Goal: Task Accomplishment & Management: Use online tool/utility

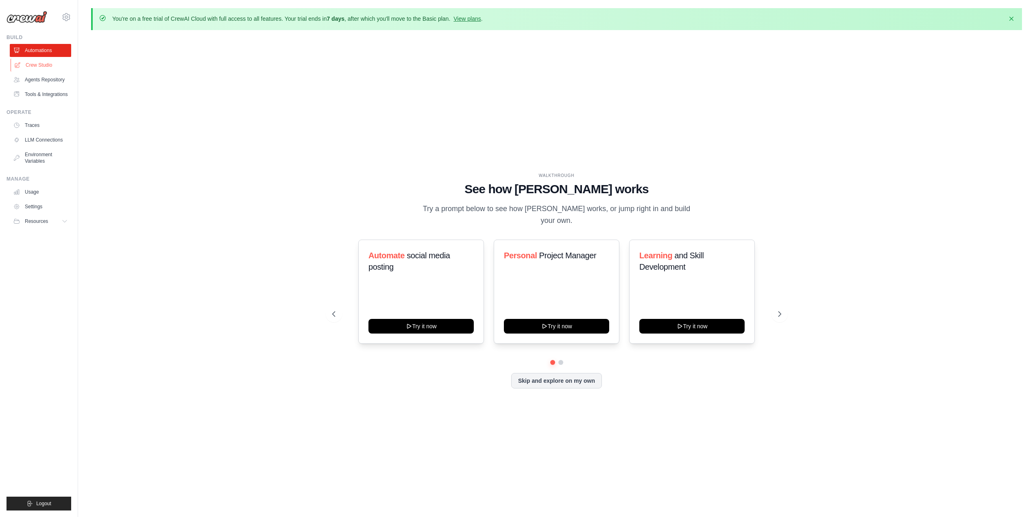
click at [23, 66] on link "Crew Studio" at bounding box center [41, 65] width 61 height 13
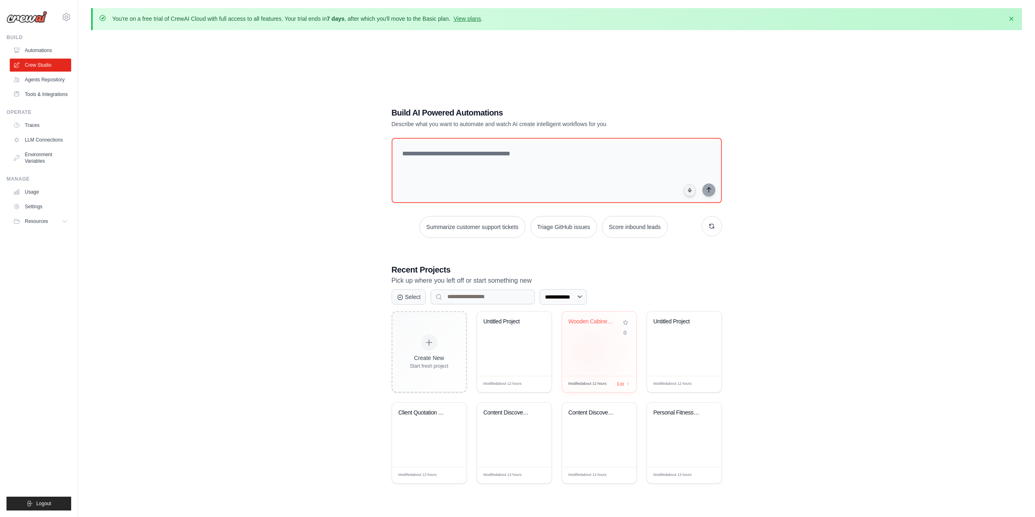
click at [599, 347] on div "Wooden Cabinet Fronts Quotation Sys..." at bounding box center [599, 344] width 74 height 64
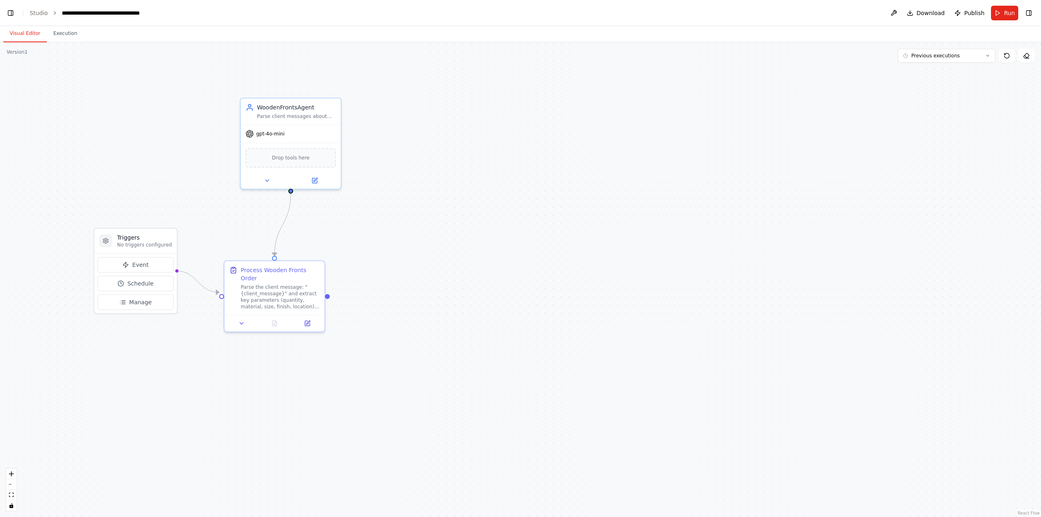
scroll to position [19145, 0]
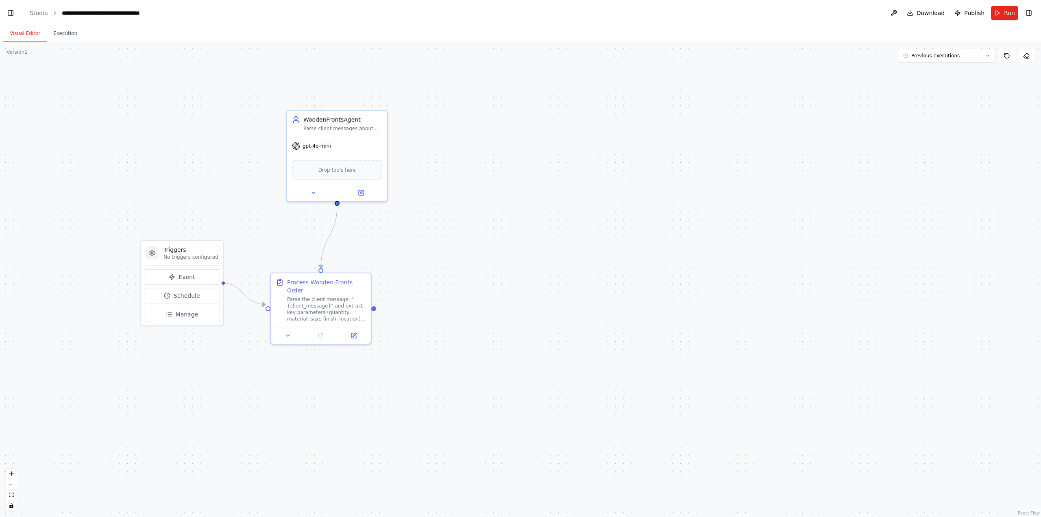
drag, startPoint x: 323, startPoint y: 265, endPoint x: 412, endPoint y: 297, distance: 94.5
click at [428, 296] on div ".deletable-edge-delete-btn { width: 20px; height: 20px; border: 0px solid #ffff…" at bounding box center [520, 279] width 1041 height 475
drag, startPoint x: 344, startPoint y: 132, endPoint x: 331, endPoint y: 165, distance: 35.4
click at [331, 165] on div "Parse client messages about wooden cabinet front orders and generate accurate q…" at bounding box center [333, 163] width 79 height 7
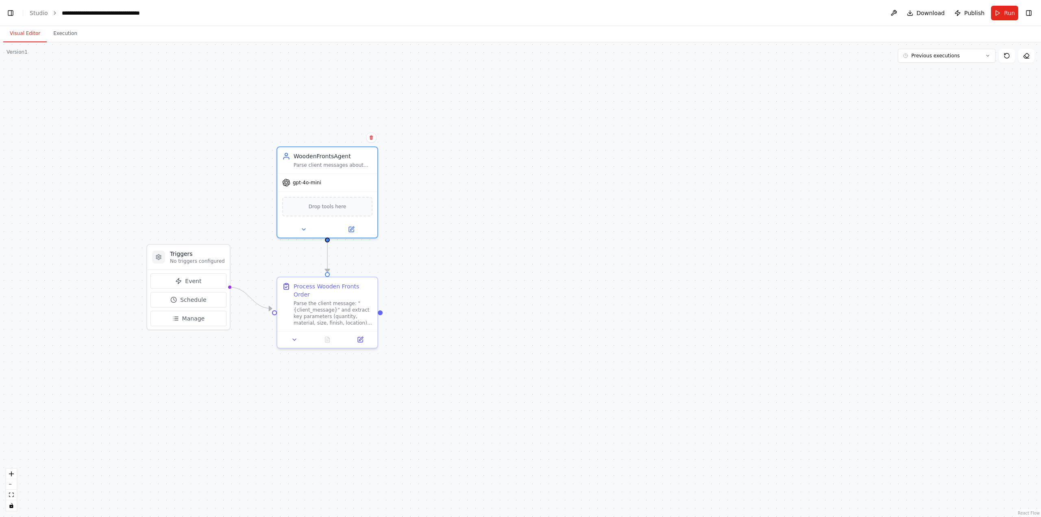
click at [503, 239] on div ".deletable-edge-delete-btn { width: 20px; height: 20px; border: 0px solid #ffff…" at bounding box center [520, 279] width 1041 height 475
drag, startPoint x: 340, startPoint y: 307, endPoint x: 338, endPoint y: 292, distance: 16.0
click at [338, 292] on div "Parse the client message: "{client_message}" and extract key parameters (quanti…" at bounding box center [333, 295] width 79 height 26
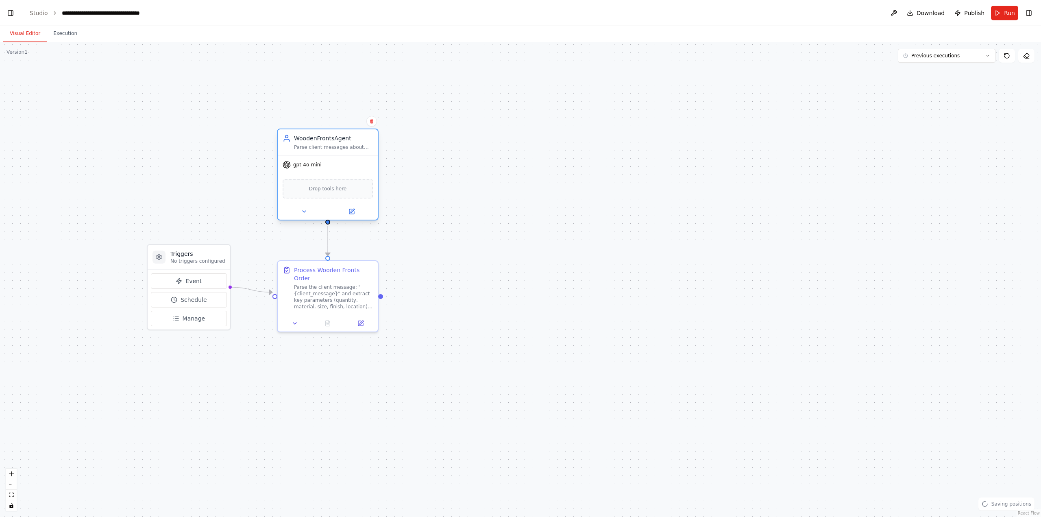
drag, startPoint x: 333, startPoint y: 172, endPoint x: 333, endPoint y: 150, distance: 22.8
click at [333, 156] on div "gpt-4o-mini" at bounding box center [328, 165] width 100 height 18
click at [437, 207] on div ".deletable-edge-delete-btn { width: 20px; height: 20px; border: 0px solid #ffff…" at bounding box center [520, 279] width 1041 height 475
drag, startPoint x: 175, startPoint y: 295, endPoint x: 163, endPoint y: 302, distance: 14.2
click at [163, 302] on button "Schedule" at bounding box center [181, 307] width 76 height 15
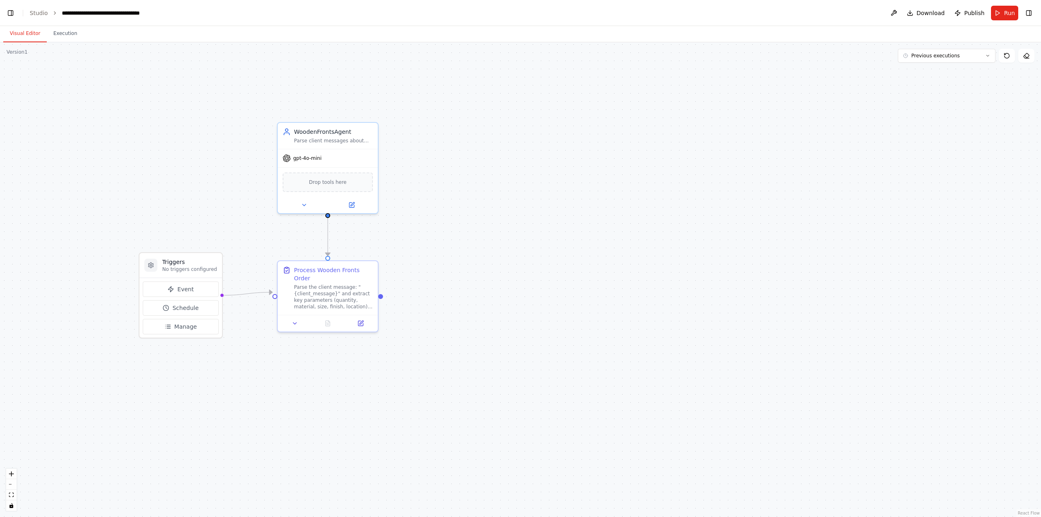
click at [301, 385] on div ".deletable-edge-delete-btn { width: 20px; height: 20px; border: 0px solid #ffff…" at bounding box center [520, 279] width 1041 height 475
click at [994, 13] on button "Run" at bounding box center [1004, 13] width 27 height 15
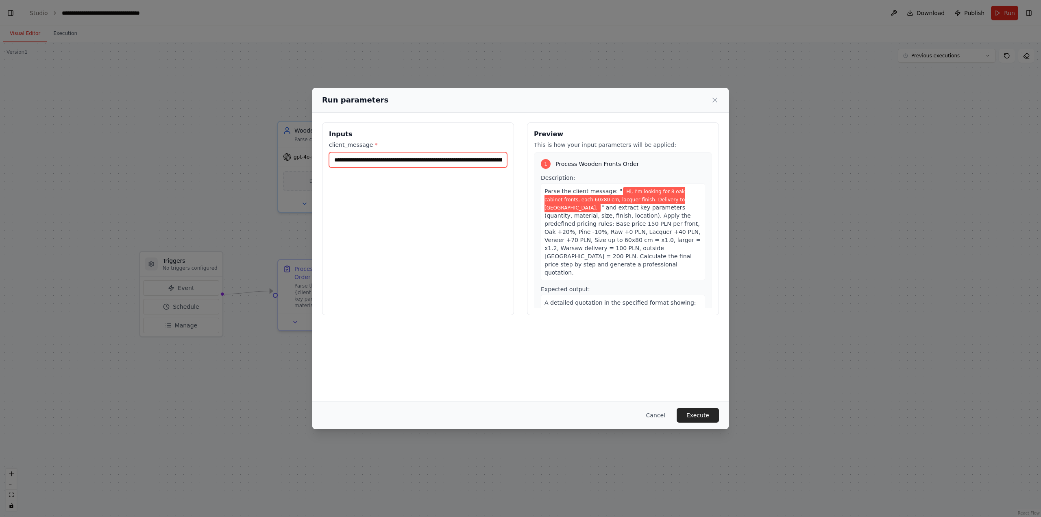
click at [367, 163] on input "**********" at bounding box center [418, 159] width 178 height 15
click at [696, 415] on button "Execute" at bounding box center [698, 415] width 42 height 15
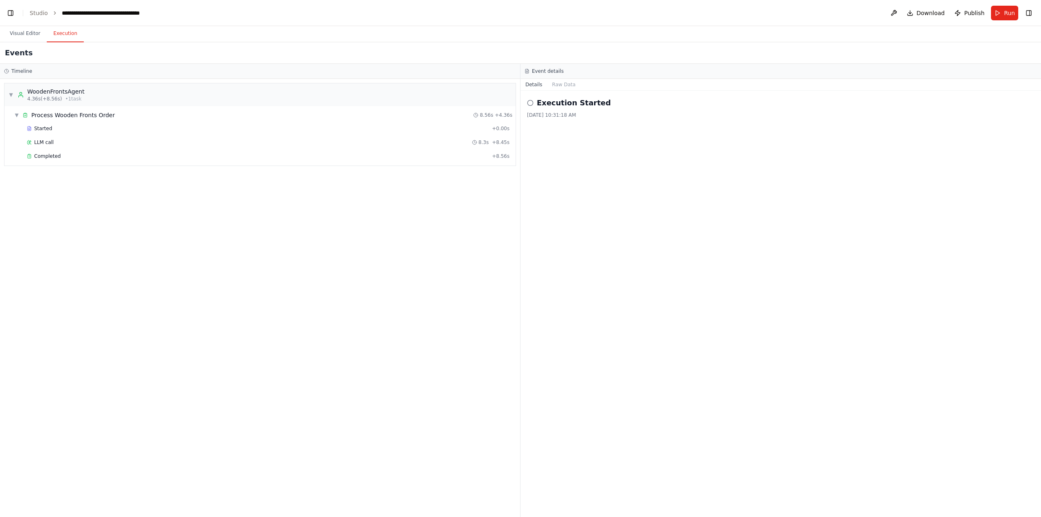
click at [358, 267] on div "▼ WoodenFrontsAgent 4.36s (+8.56s) • 1 task ▼ Process Wooden Fronts Order 8.56s…" at bounding box center [260, 298] width 520 height 438
click at [297, 231] on div "▼ WoodenFrontsAgent 4.36s (+8.56s) • 1 task ▼ Process Wooden Fronts Order 8.56s…" at bounding box center [260, 298] width 520 height 438
click at [53, 156] on span "Completed" at bounding box center [47, 156] width 26 height 7
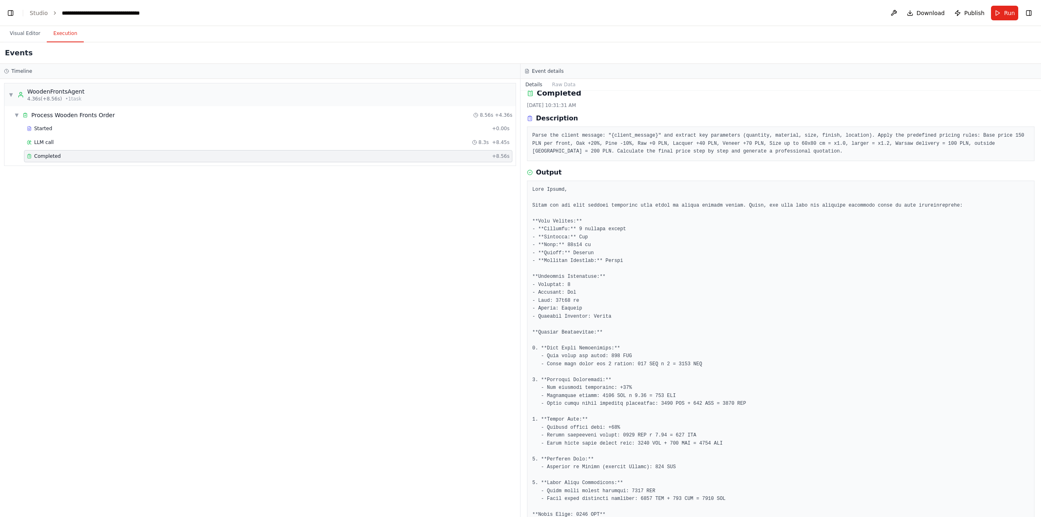
scroll to position [0, 0]
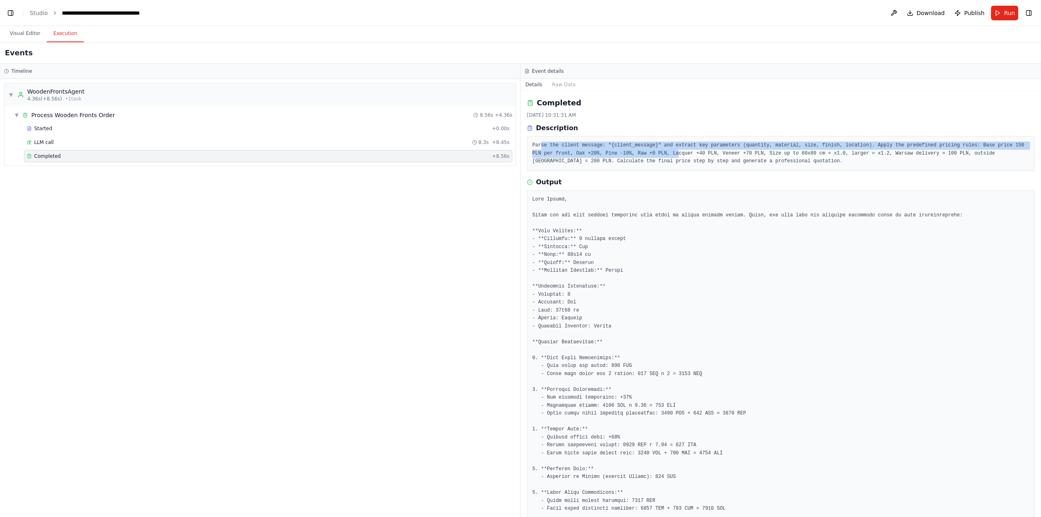
drag, startPoint x: 541, startPoint y: 146, endPoint x: 665, endPoint y: 153, distance: 124.7
click at [652, 154] on pre "Parse the client message: "{client_message}" and extract key parameters (quanti…" at bounding box center [780, 154] width 497 height 24
click at [665, 153] on pre "Parse the client message: "{client_message}" and extract key parameters (quanti…" at bounding box center [780, 154] width 497 height 24
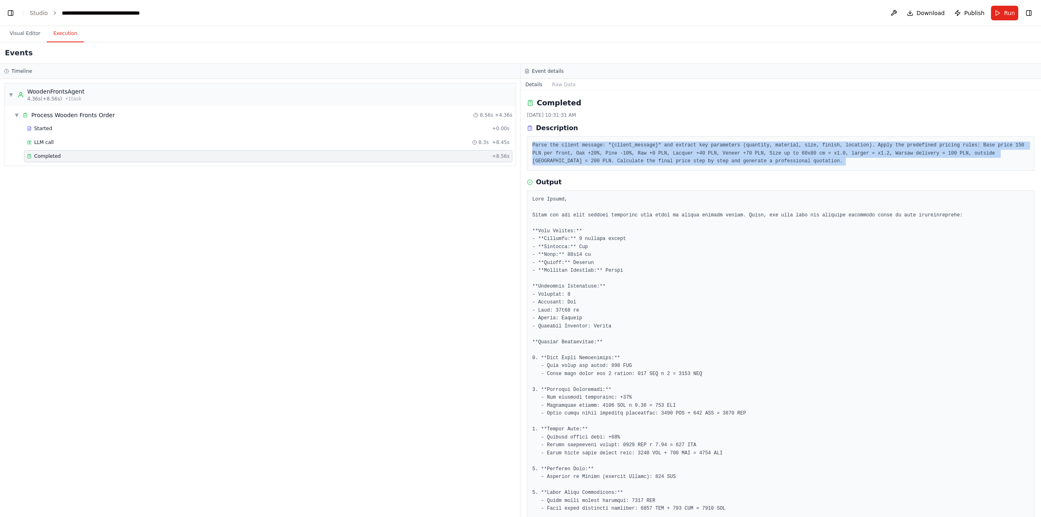
click at [665, 153] on pre "Parse the client message: "{client_message}" and extract key parameters (quanti…" at bounding box center [780, 154] width 497 height 24
click at [645, 157] on pre "Parse the client message: "{client_message}" and extract key parameters (quanti…" at bounding box center [780, 154] width 497 height 24
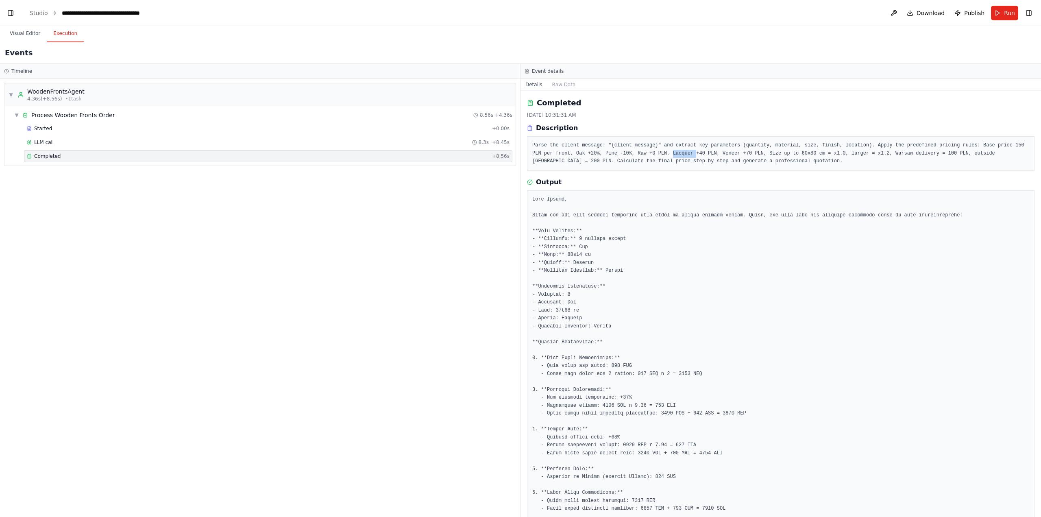
click at [645, 157] on pre "Parse the client message: "{client_message}" and extract key parameters (quanti…" at bounding box center [780, 154] width 497 height 24
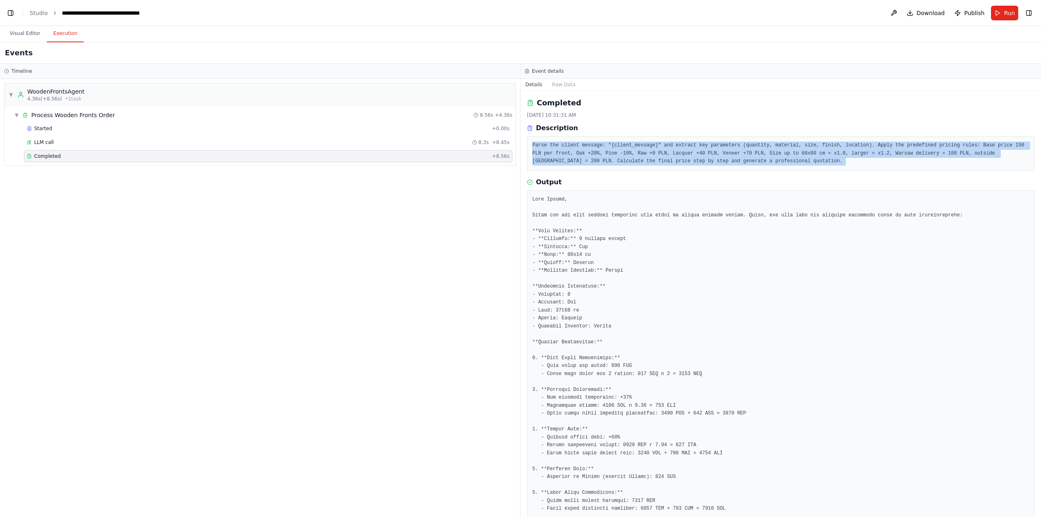
click at [645, 157] on pre "Parse the client message: "{client_message}" and extract key parameters (quanti…" at bounding box center [780, 154] width 497 height 24
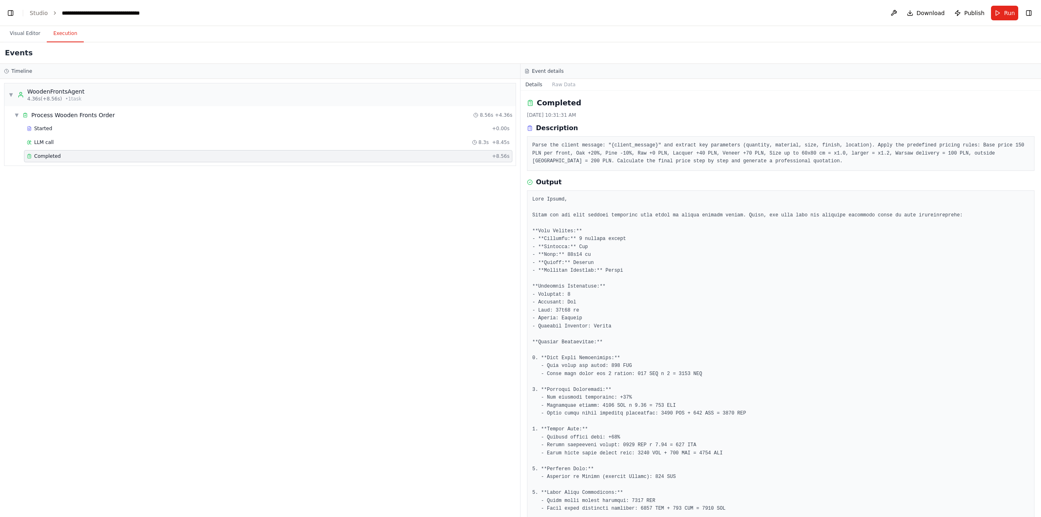
click at [311, 214] on div "▼ WoodenFrontsAgent 4.36s (+8.56s) • 1 task ▼ Process Wooden Fronts Order 8.56s…" at bounding box center [260, 298] width 520 height 438
click at [26, 35] on button "Visual Editor" at bounding box center [25, 33] width 44 height 17
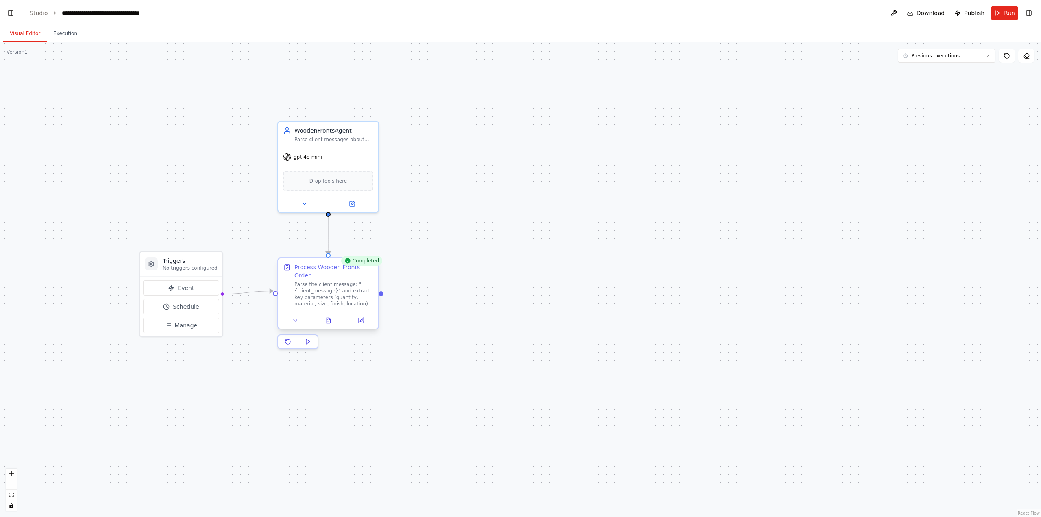
click at [321, 288] on div "Parse the client message: "{client_message}" and extract key parameters (quanti…" at bounding box center [333, 294] width 79 height 26
click at [315, 141] on div "WoodenFrontsAgent Parse client messages about wooden cabinet front orders and g…" at bounding box center [328, 133] width 100 height 26
click at [356, 203] on button at bounding box center [352, 202] width 46 height 10
click at [360, 289] on div "Parse the client message: "{client_message}" and extract key parameters (quanti…" at bounding box center [333, 294] width 79 height 26
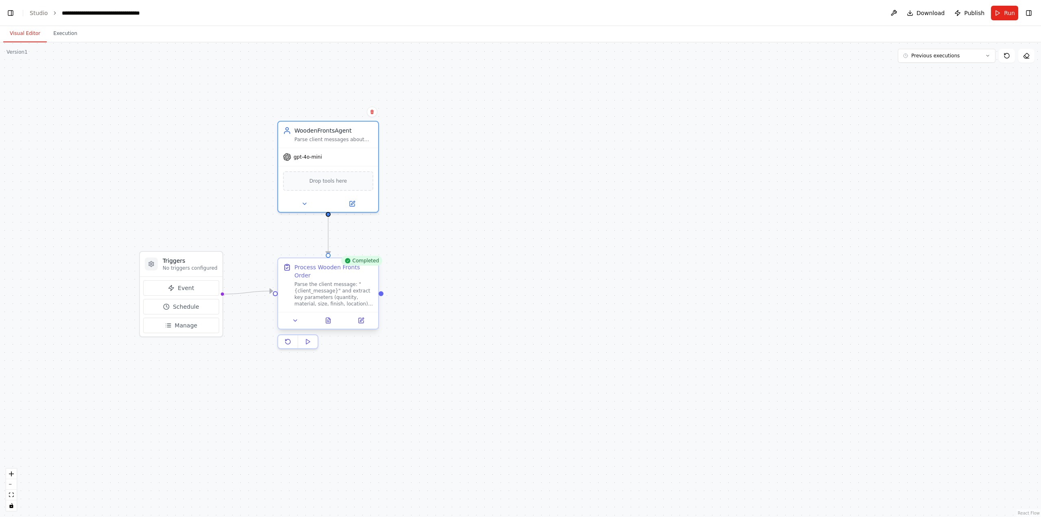
click at [360, 289] on div "Parse the client message: "{client_message}" and extract key parameters (quanti…" at bounding box center [333, 294] width 79 height 26
click at [363, 317] on icon at bounding box center [361, 320] width 7 height 7
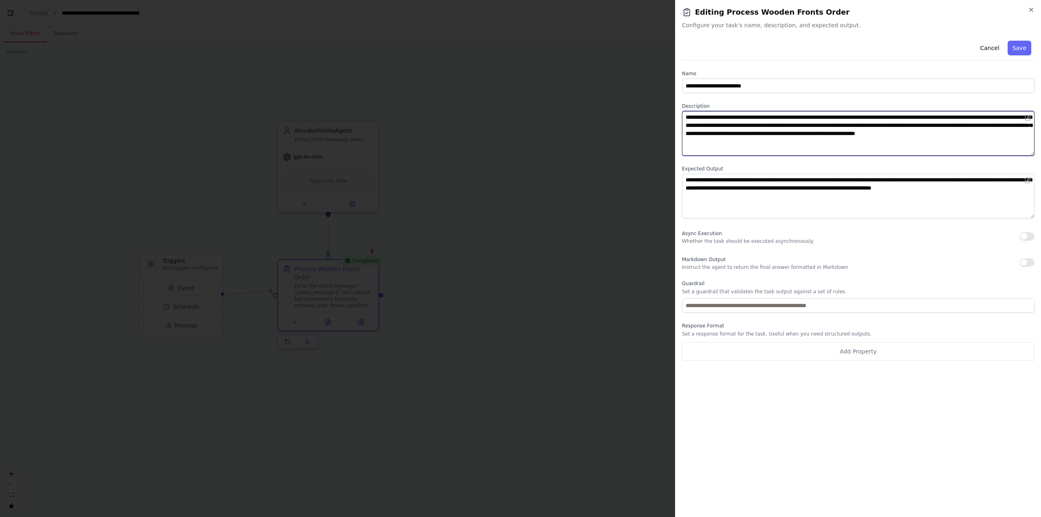
drag, startPoint x: 737, startPoint y: 139, endPoint x: 643, endPoint y: 87, distance: 107.6
click at [645, 88] on body "Create an agent called "WoodenFrontsAgent". This agent receives a client messag…" at bounding box center [520, 258] width 1041 height 517
click at [763, 140] on textarea "**********" at bounding box center [858, 133] width 353 height 45
drag, startPoint x: 762, startPoint y: 148, endPoint x: 646, endPoint y: 92, distance: 128.6
click at [660, 94] on body "Create an agent called "WoodenFrontsAgent". This agent receives a client messag…" at bounding box center [520, 258] width 1041 height 517
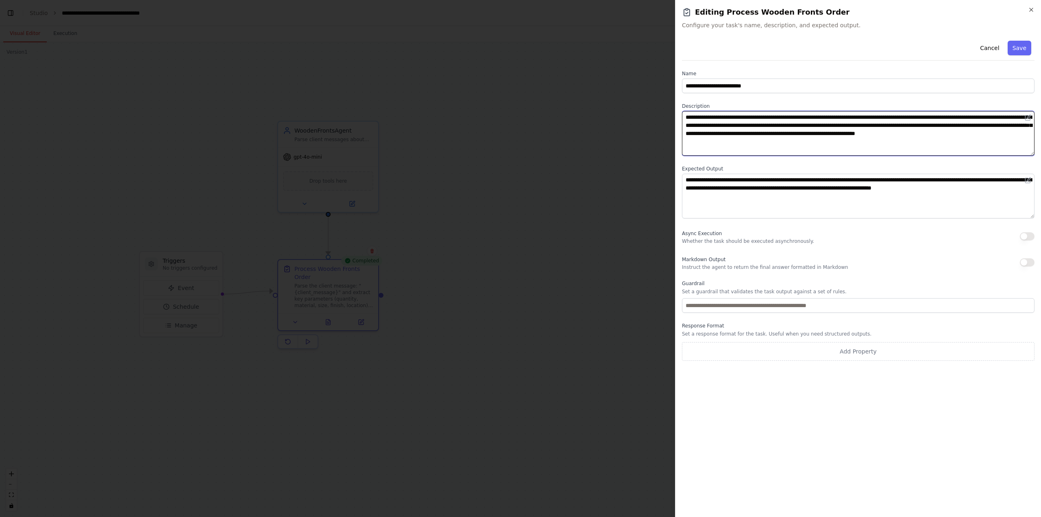
click at [754, 138] on textarea "**********" at bounding box center [858, 133] width 353 height 45
drag, startPoint x: 765, startPoint y: 142, endPoint x: 628, endPoint y: 90, distance: 147.1
click at [645, 94] on body "Create an agent called "WoodenFrontsAgent". This agent receives a client messag…" at bounding box center [520, 258] width 1041 height 517
click at [750, 141] on textarea "**********" at bounding box center [858, 133] width 353 height 45
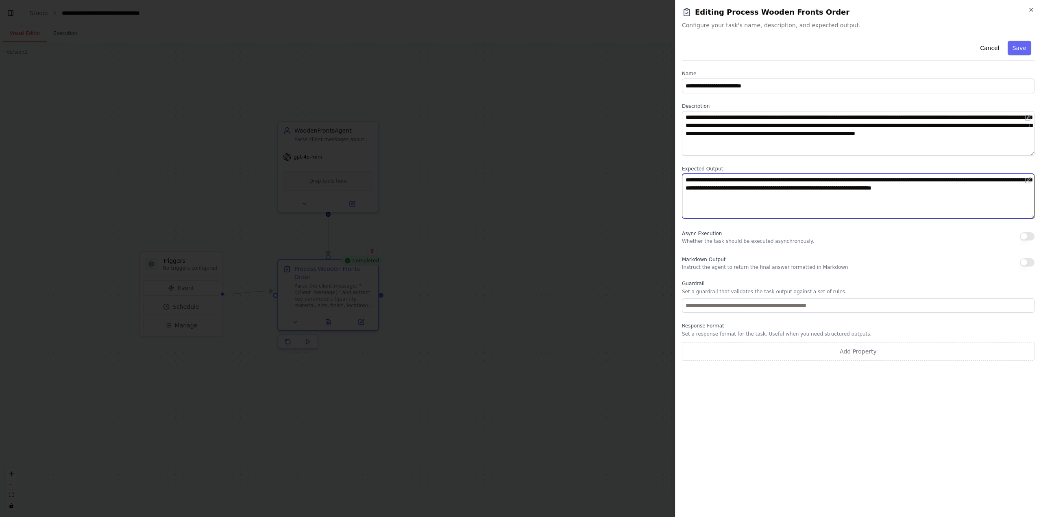
drag, startPoint x: 886, startPoint y: 175, endPoint x: 631, endPoint y: 125, distance: 259.9
click at [648, 134] on body "Create an agent called "WoodenFrontsAgent". This agent receives a client messag…" at bounding box center [520, 258] width 1041 height 517
click at [788, 184] on textarea "**********" at bounding box center [858, 196] width 353 height 45
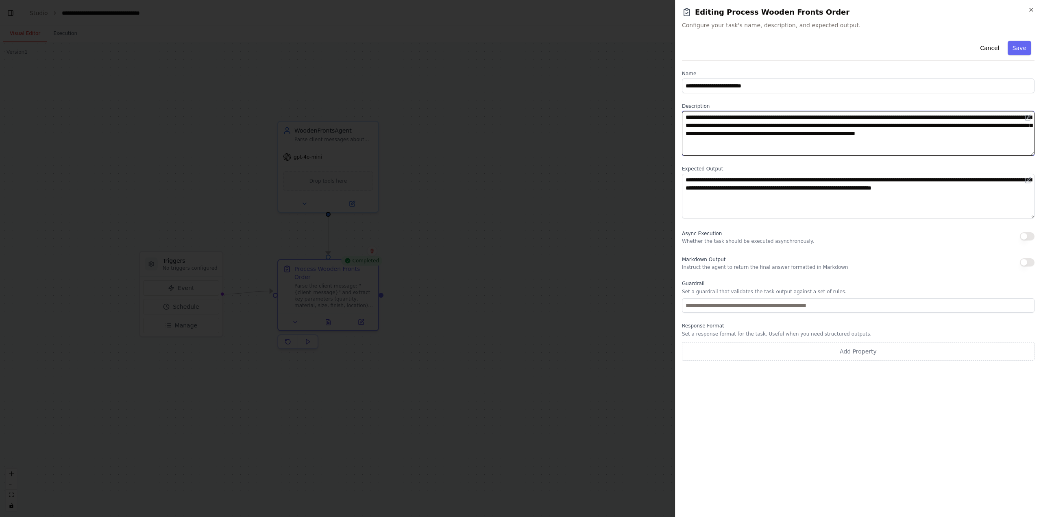
click at [743, 137] on textarea "**********" at bounding box center [858, 133] width 353 height 45
drag, startPoint x: 731, startPoint y: 135, endPoint x: 650, endPoint y: 102, distance: 86.7
click at [649, 101] on body "Create an agent called "WoodenFrontsAgent". This agent receives a client messag…" at bounding box center [520, 258] width 1041 height 517
click at [763, 140] on textarea "**********" at bounding box center [858, 133] width 353 height 45
drag, startPoint x: 767, startPoint y: 144, endPoint x: 639, endPoint y: 101, distance: 135.2
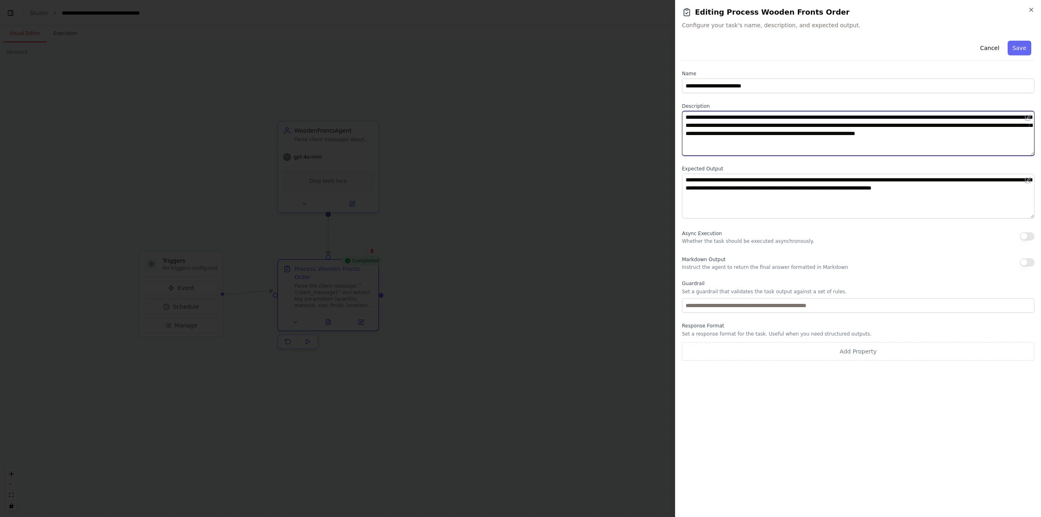
click at [640, 96] on body "Create an agent called "WoodenFrontsAgent". This agent receives a client messag…" at bounding box center [520, 258] width 1041 height 517
click at [772, 147] on textarea "**********" at bounding box center [858, 133] width 353 height 45
drag, startPoint x: 744, startPoint y: 138, endPoint x: 623, endPoint y: 89, distance: 130.1
click at [649, 98] on body "Create an agent called "WoodenFrontsAgent". This agent receives a client messag…" at bounding box center [520, 258] width 1041 height 517
click at [778, 158] on div "**********" at bounding box center [858, 198] width 353 height 323
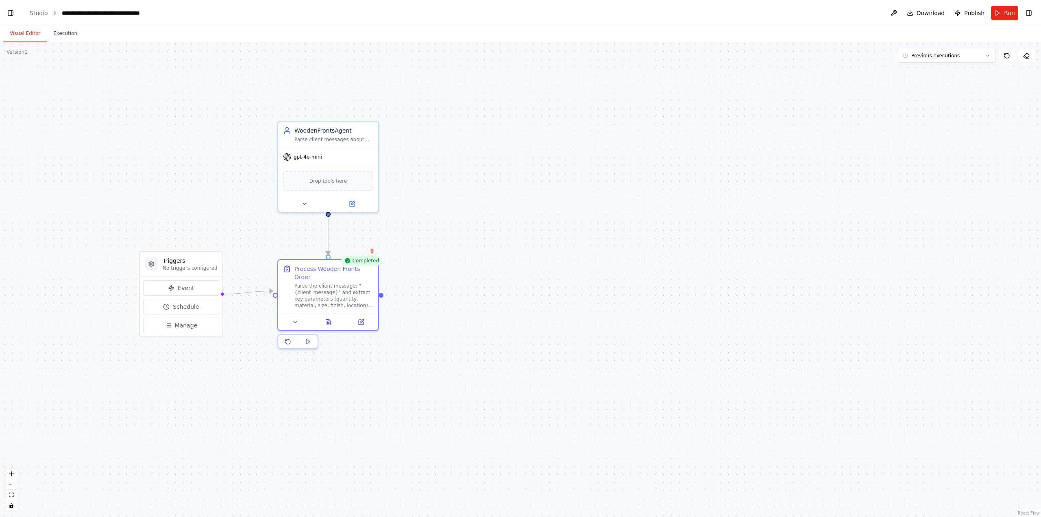
click at [483, 298] on div ".deletable-edge-delete-btn { width: 20px; height: 20px; border: 0px solid #ffff…" at bounding box center [520, 279] width 1041 height 475
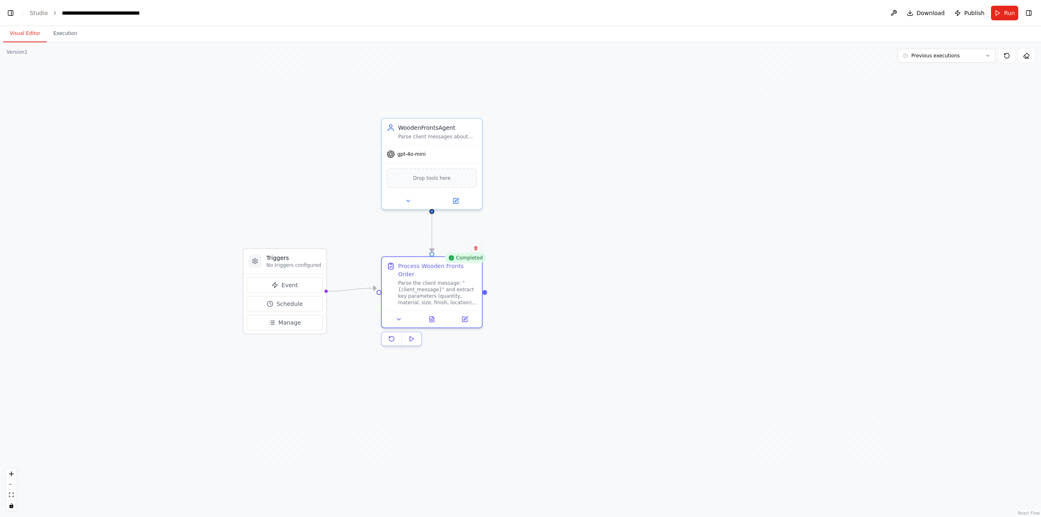
drag, startPoint x: 626, startPoint y: 190, endPoint x: 650, endPoint y: 211, distance: 32.3
click at [648, 208] on div ".deletable-edge-delete-btn { width: 20px; height: 20px; border: 0px solid #ffff…" at bounding box center [520, 279] width 1041 height 475
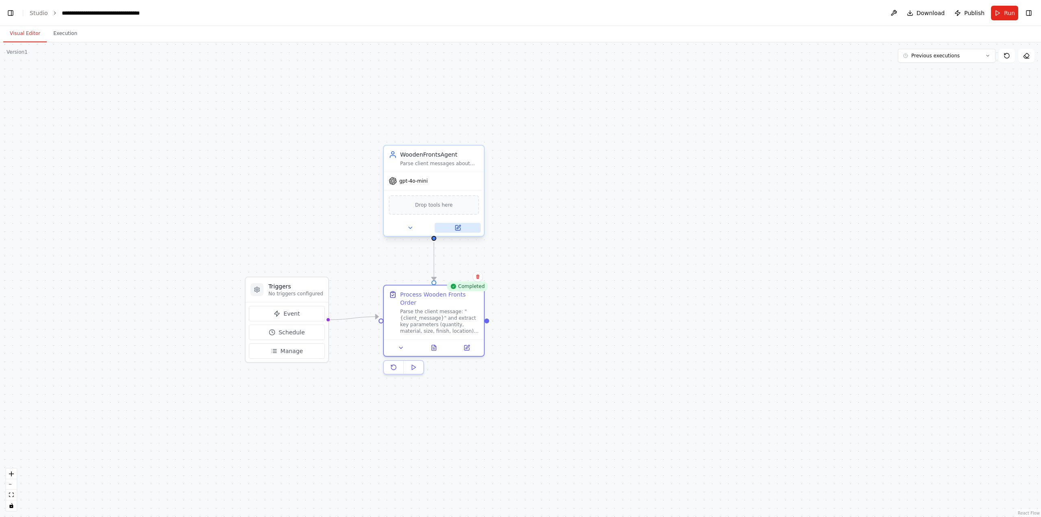
click at [466, 225] on button at bounding box center [458, 228] width 46 height 10
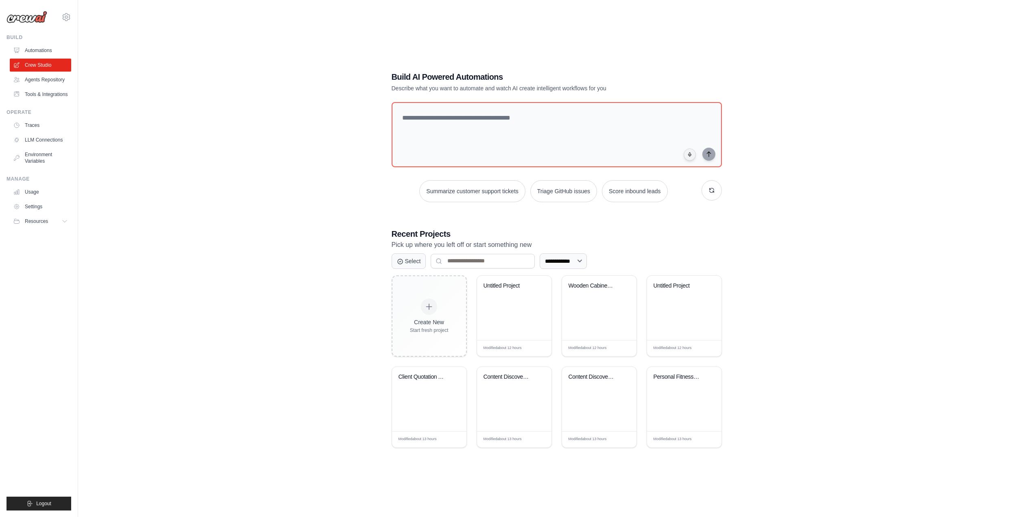
scroll to position [45, 0]
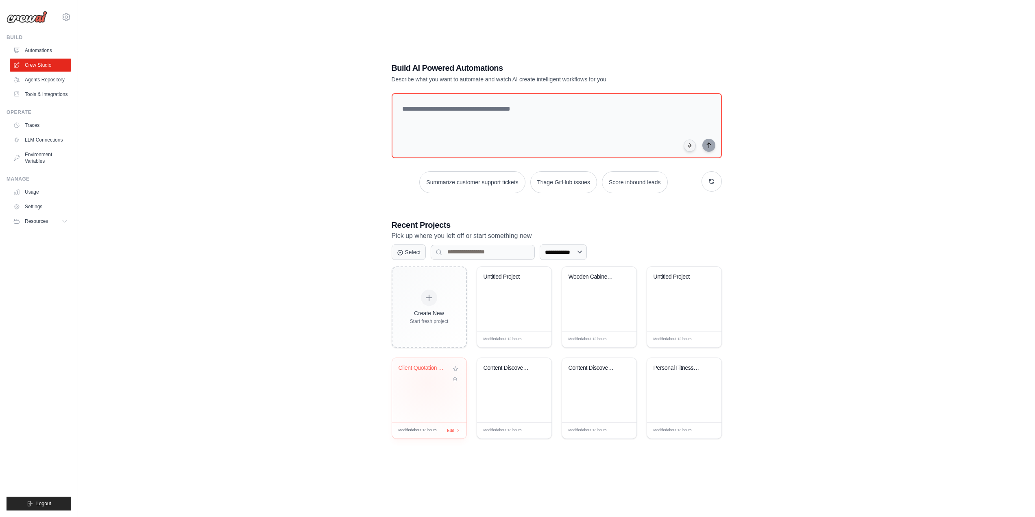
click at [428, 383] on div "Client Quotation Automation System" at bounding box center [429, 390] width 74 height 64
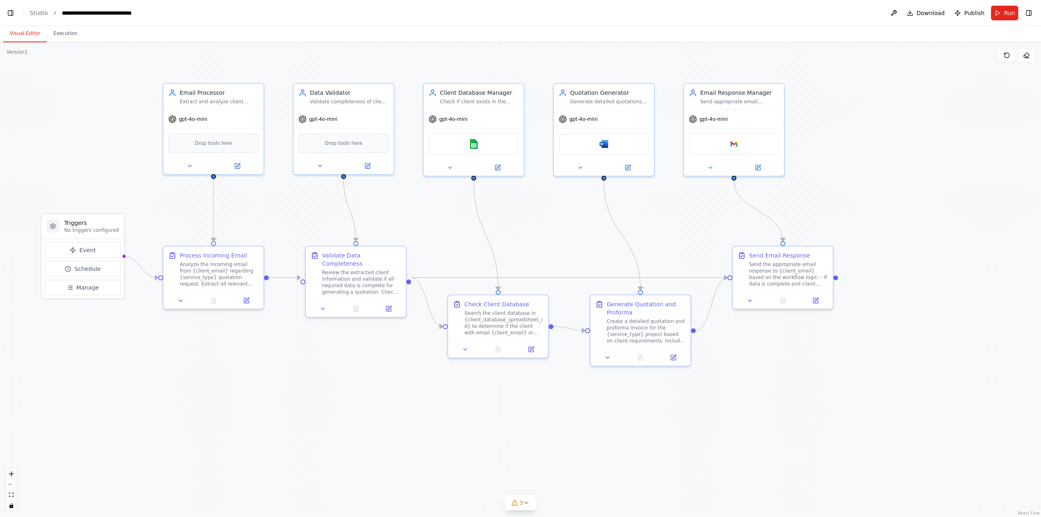
scroll to position [23075, 0]
click at [221, 146] on div "Drop tools here" at bounding box center [213, 142] width 90 height 20
click at [214, 144] on span "Drop tools here" at bounding box center [214, 141] width 38 height 8
click at [236, 166] on icon at bounding box center [237, 164] width 5 height 5
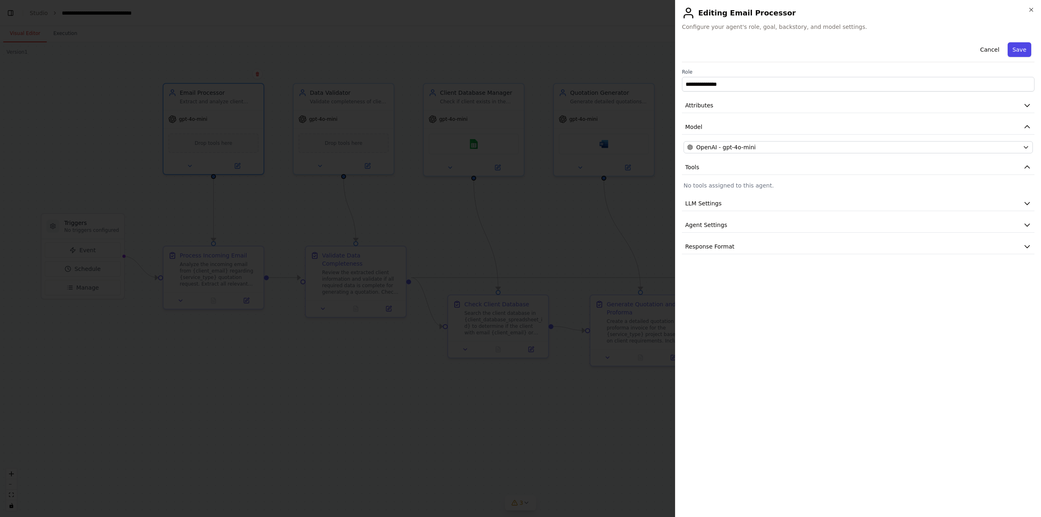
click at [1021, 51] on button "Save" at bounding box center [1020, 49] width 24 height 15
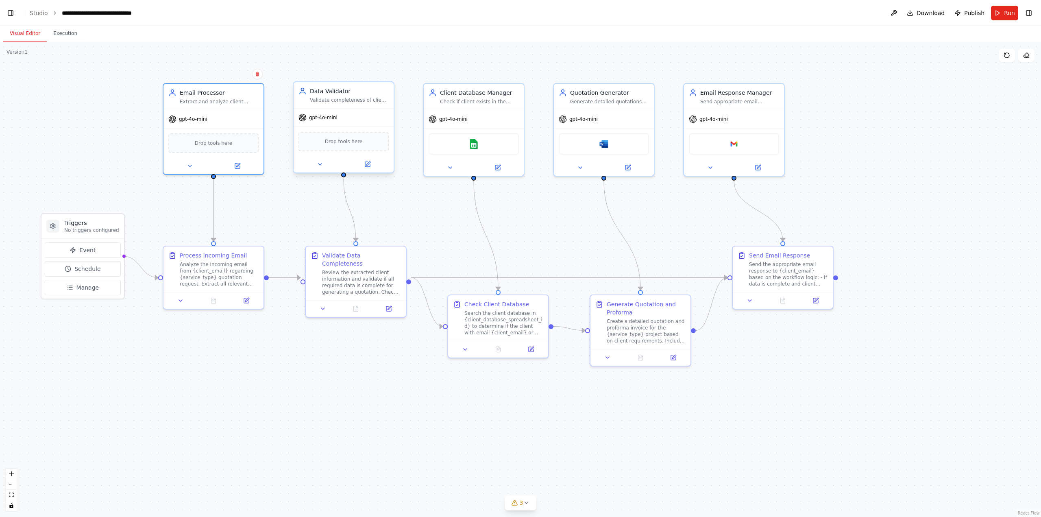
click at [341, 149] on div "Drop tools here" at bounding box center [344, 142] width 90 height 20
drag, startPoint x: 339, startPoint y: 147, endPoint x: 319, endPoint y: 142, distance: 20.8
click at [319, 142] on div "Drop tools here" at bounding box center [344, 142] width 90 height 20
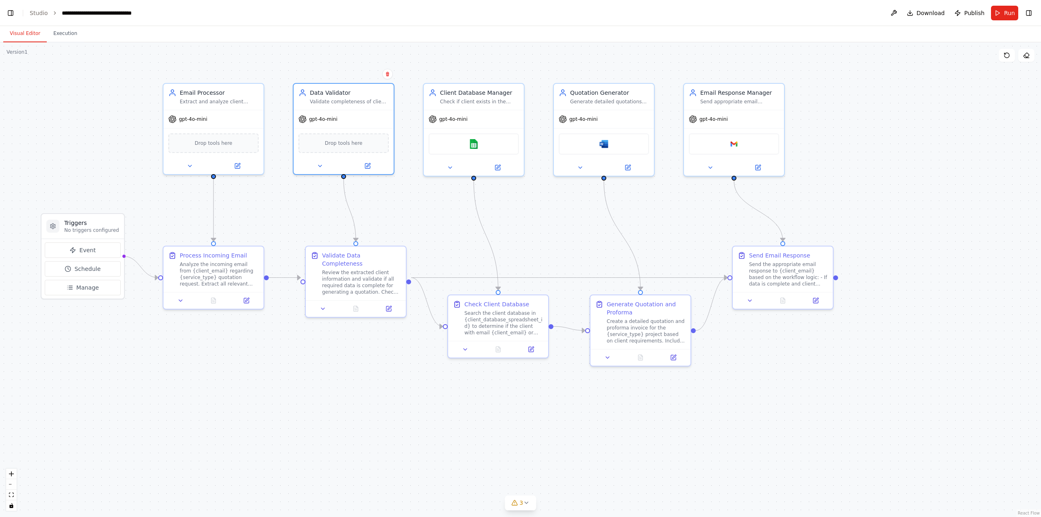
click at [236, 397] on div ".deletable-edge-delete-btn { width: 20px; height: 20px; border: 0px solid #ffff…" at bounding box center [520, 279] width 1041 height 475
